Goal: Use online tool/utility: Use online tool/utility

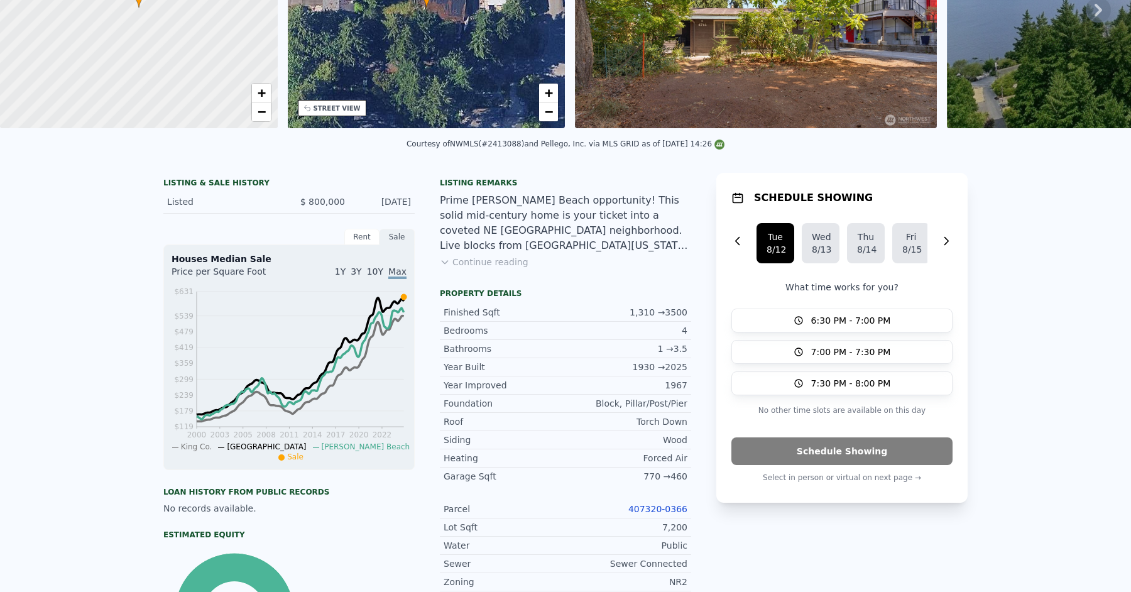
scroll to position [4, 0]
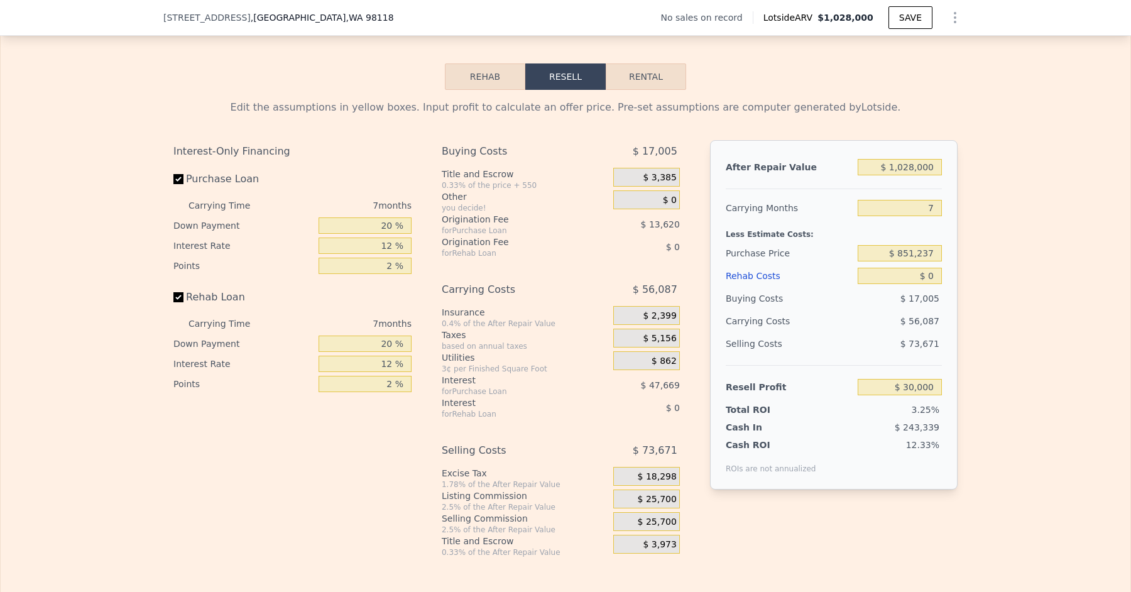
scroll to position [1767, 0]
click at [915, 163] on input "$ 1,028,000" at bounding box center [899, 166] width 84 height 16
type input "$ 102,000"
type input "-$ 827,974"
type input "$ 10,000"
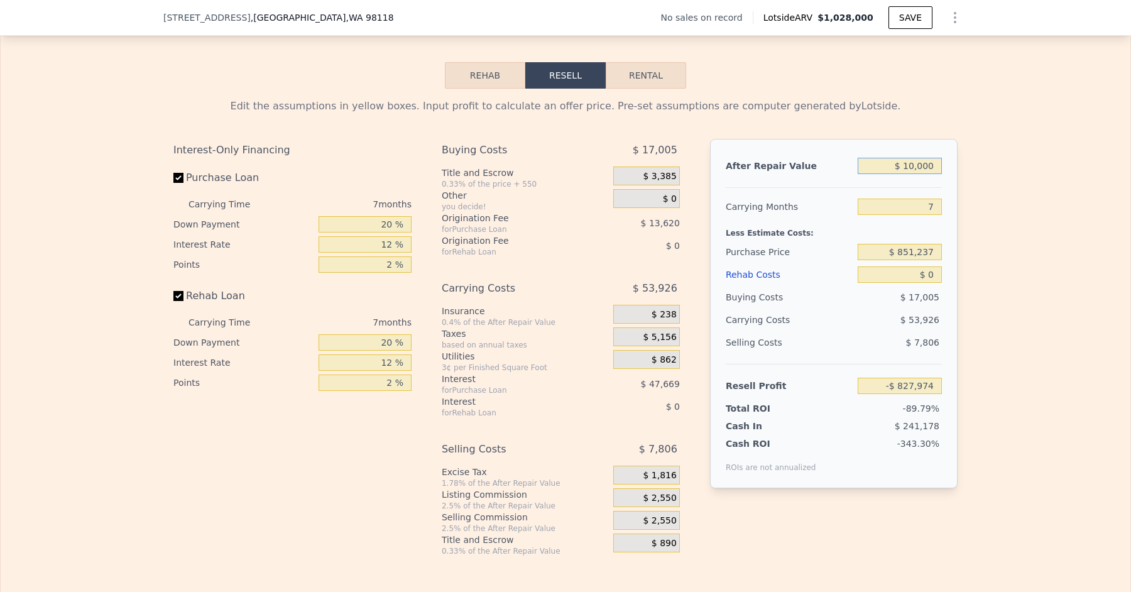
type input "-$ 913,214"
type input "$ 1,000"
type input "-$ 921,553"
type input "$ 000"
type input "-$ 922,480"
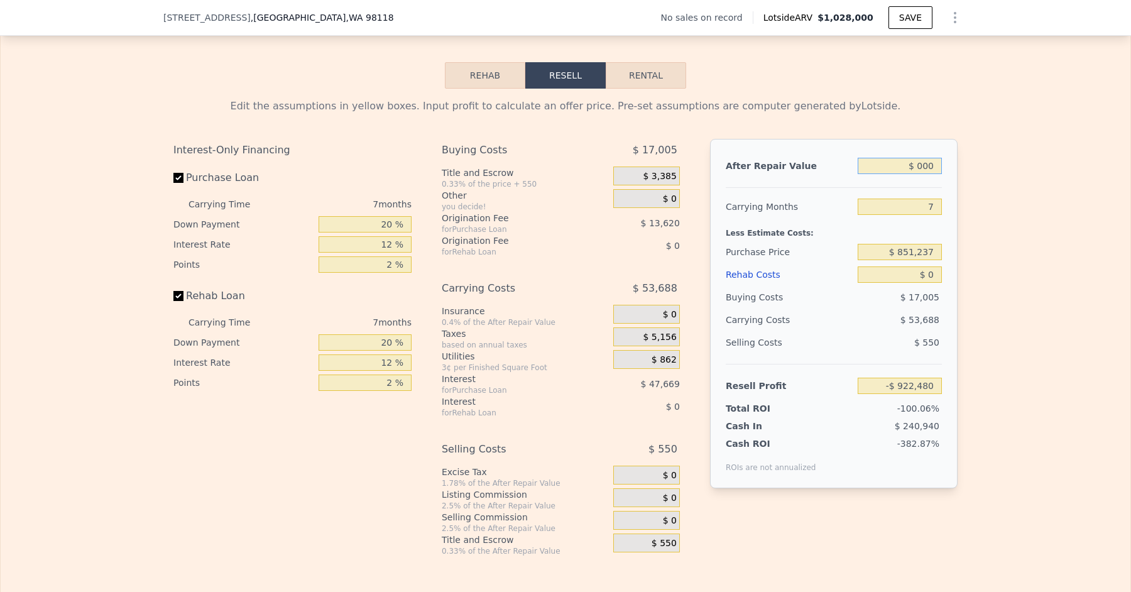
type input "$ 9,000"
type input "-$ 914,141"
type input "$ 95,000"
type input "-$ 834,459"
type input "$ 950,000"
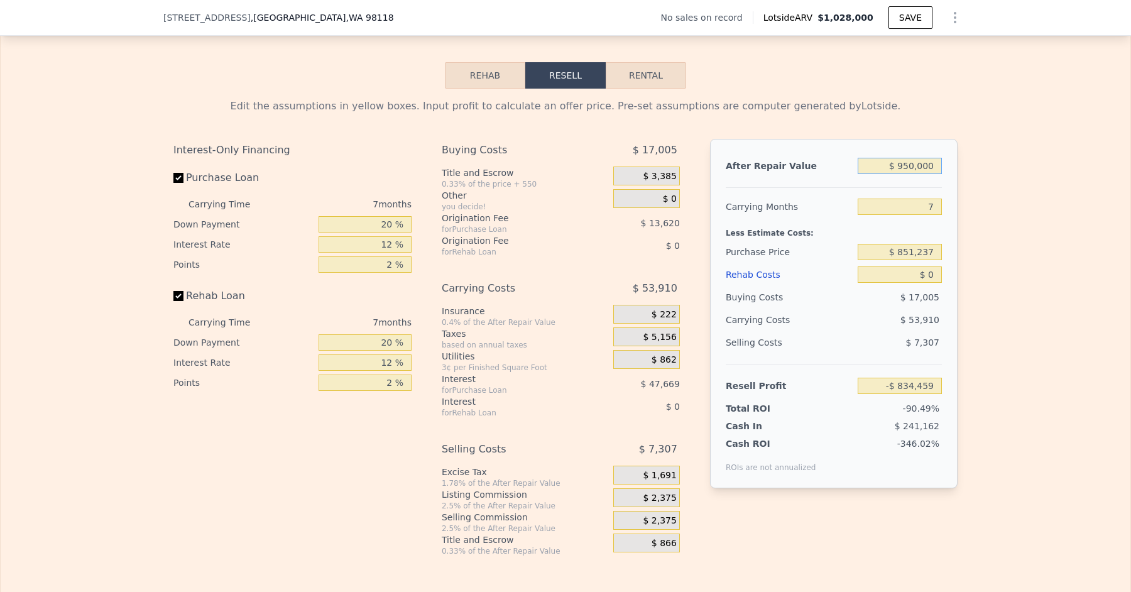
type input "-$ 42,271"
type input "$ 950,000"
click at [932, 246] on input "$ 851,237" at bounding box center [899, 252] width 84 height 16
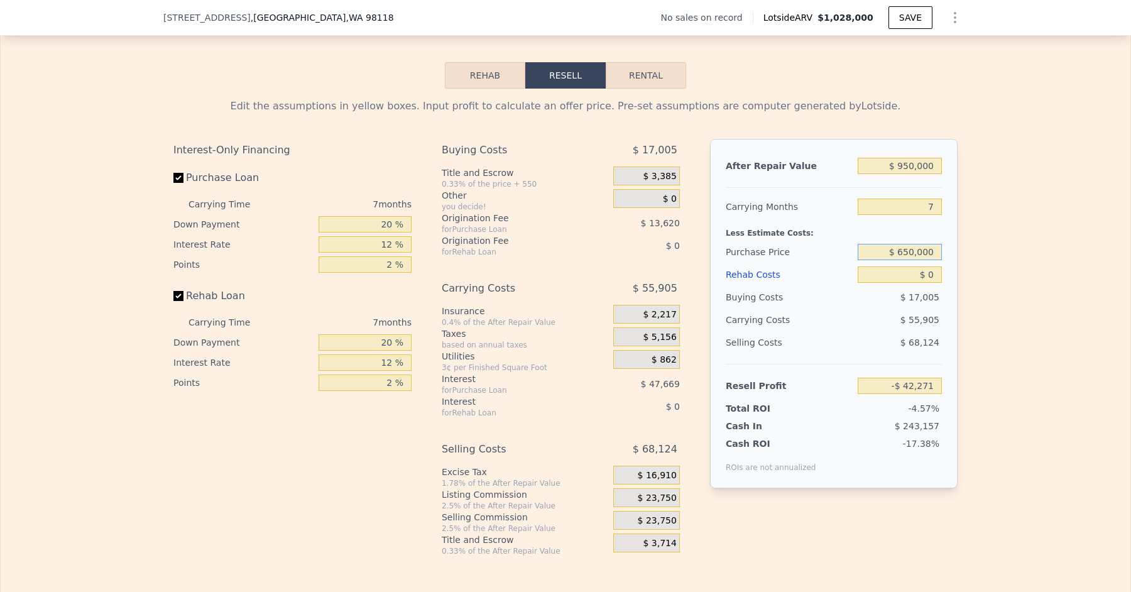
type input "$ 650,000"
click at [903, 303] on div "$ 17,005" at bounding box center [899, 297] width 85 height 23
type input "$ 174,126"
click at [935, 270] on input "$ 0" at bounding box center [899, 274] width 84 height 16
type input "$ 5"
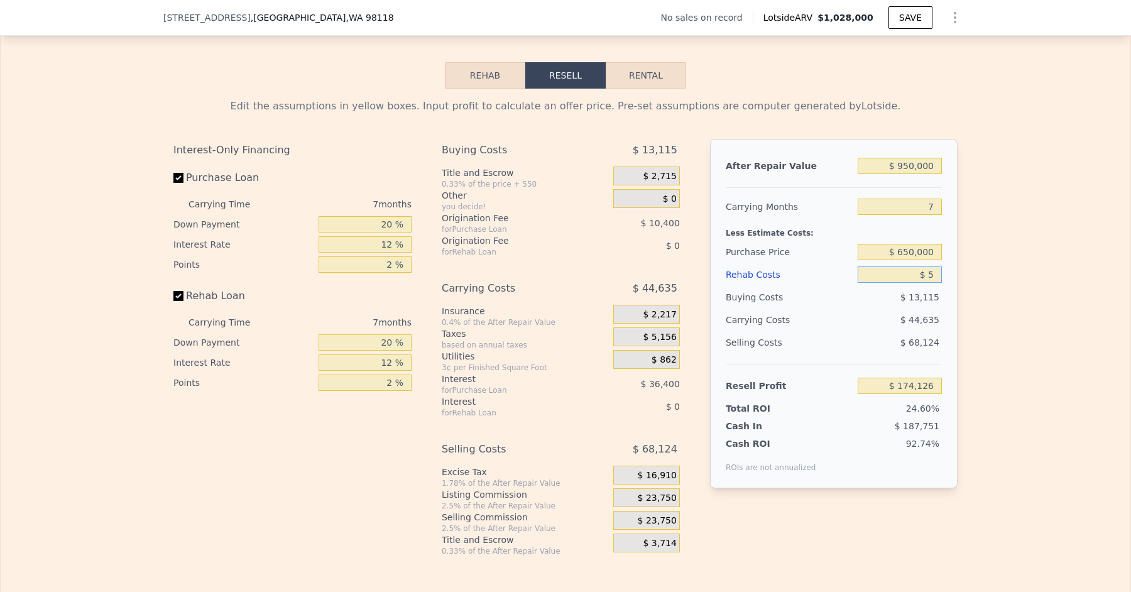
type input "$ 174,121"
type input "$ 50"
type input "$ 174,075"
type input "$ 5"
type input "$ 174,121"
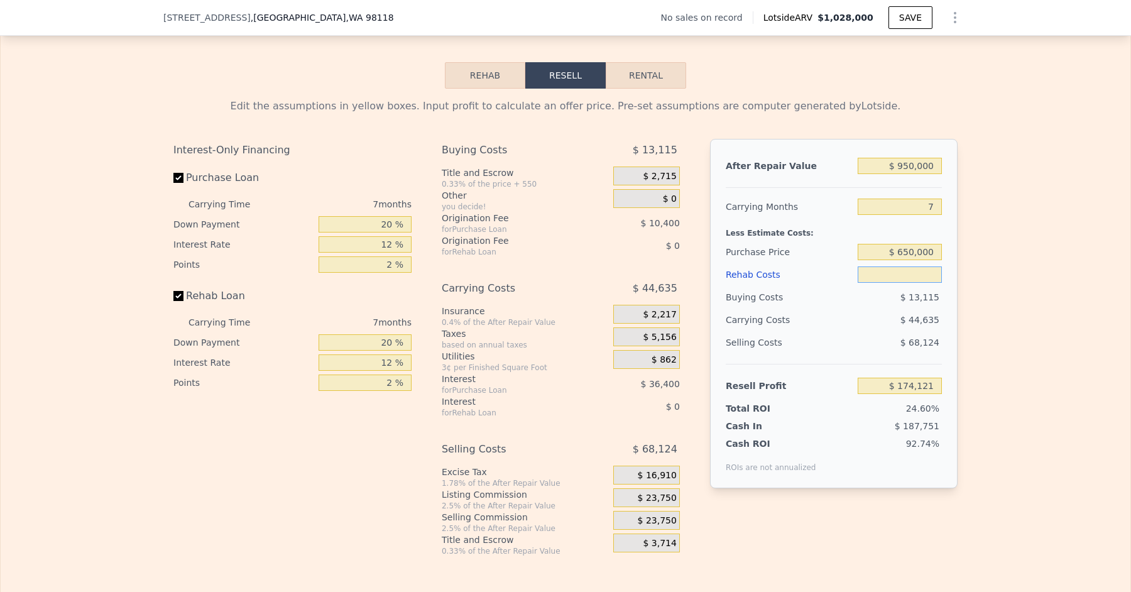
type input "$ 7"
type input "$ 174,119"
type input "$ 75"
type input "$ 174,043"
type input "$ 750"
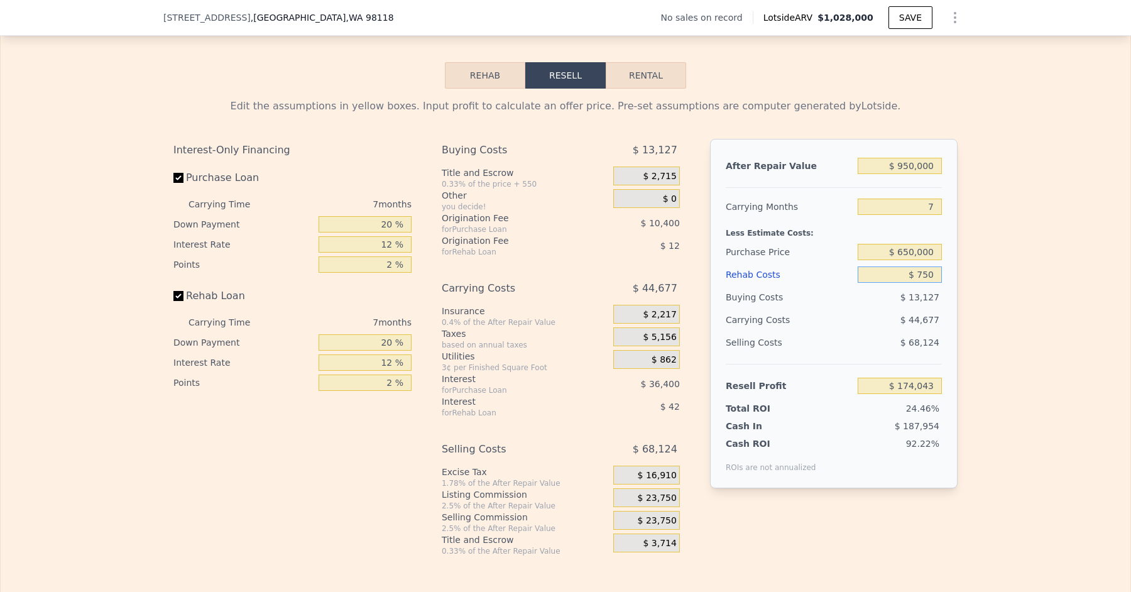
type input "$ 173,322"
type input "$ 7,500"
type input "$ 166,086"
type input "$ 75,000"
type input "$ 93,726"
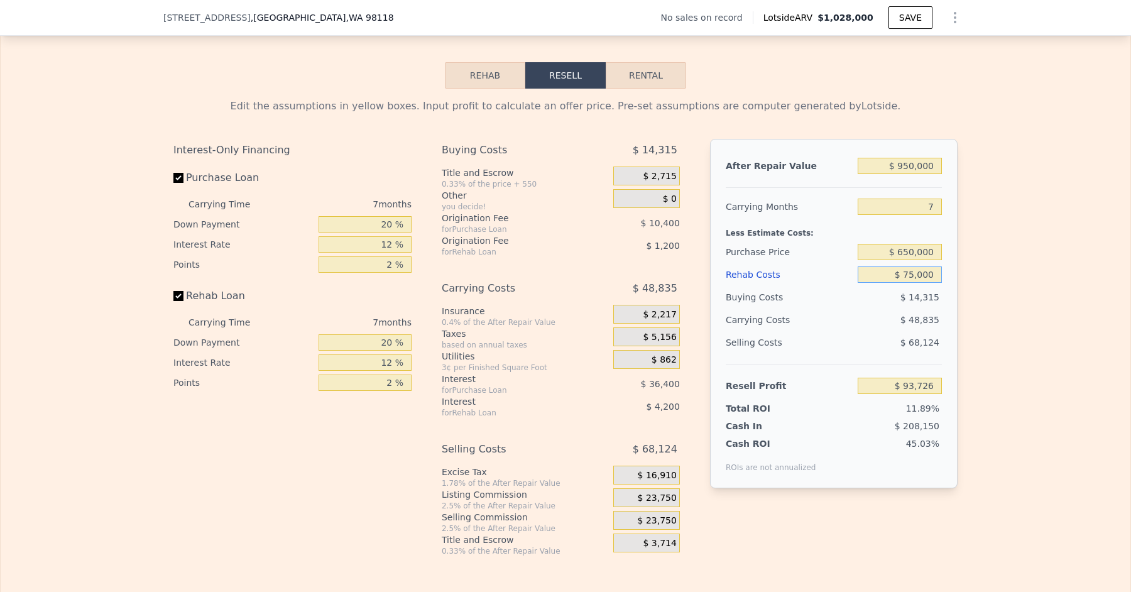
type input "$ 75,000"
click at [980, 282] on div "Edit the assumptions in yellow boxes. Input profit to calculate an offer price.…" at bounding box center [565, 322] width 1129 height 467
click at [934, 198] on input "7" at bounding box center [899, 206] width 84 height 16
type input "5"
type input "$ 107,679"
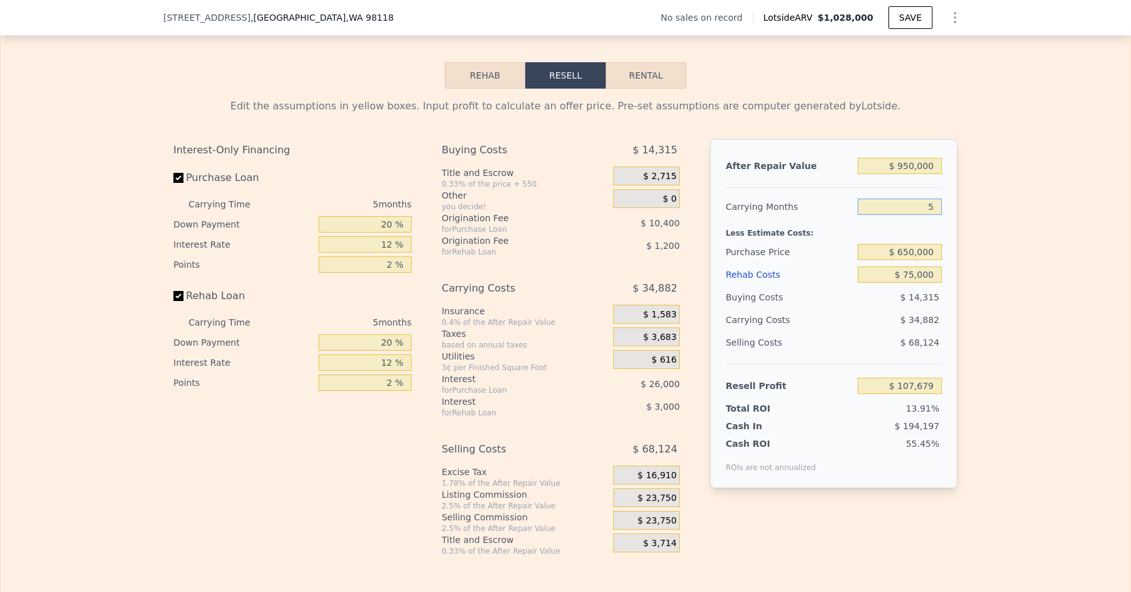
type input "5"
click at [957, 237] on div "Edit the assumptions in yellow boxes. Input profit to calculate an offer price.…" at bounding box center [565, 322] width 804 height 467
